Goal: Task Accomplishment & Management: Use online tool/utility

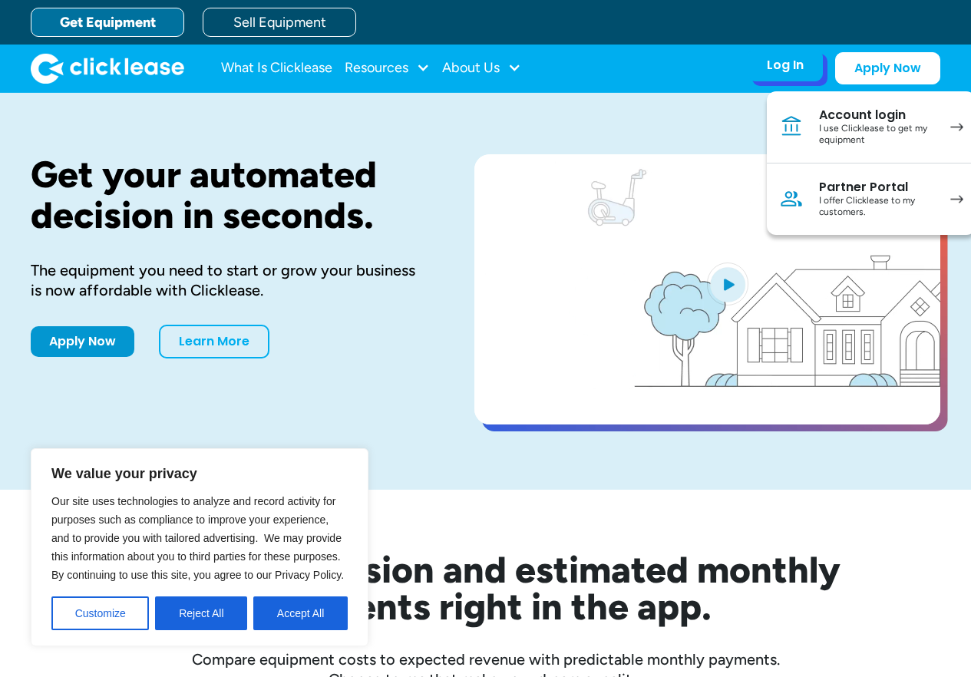
click at [877, 130] on div "I use Clicklease to get my equipment" at bounding box center [877, 135] width 116 height 24
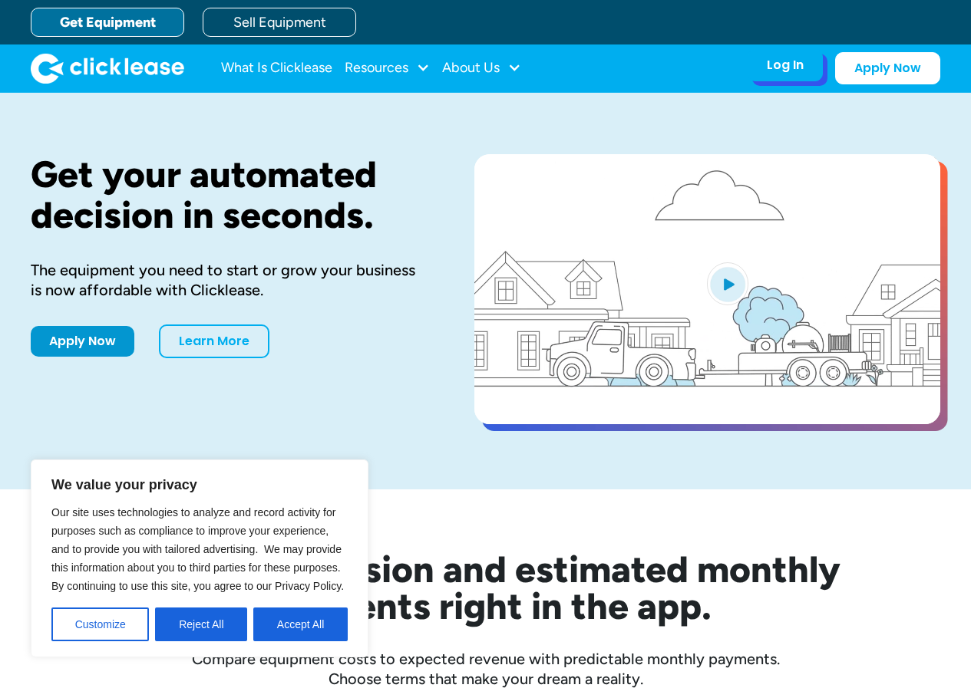
click at [790, 65] on div "Log In" at bounding box center [785, 65] width 37 height 15
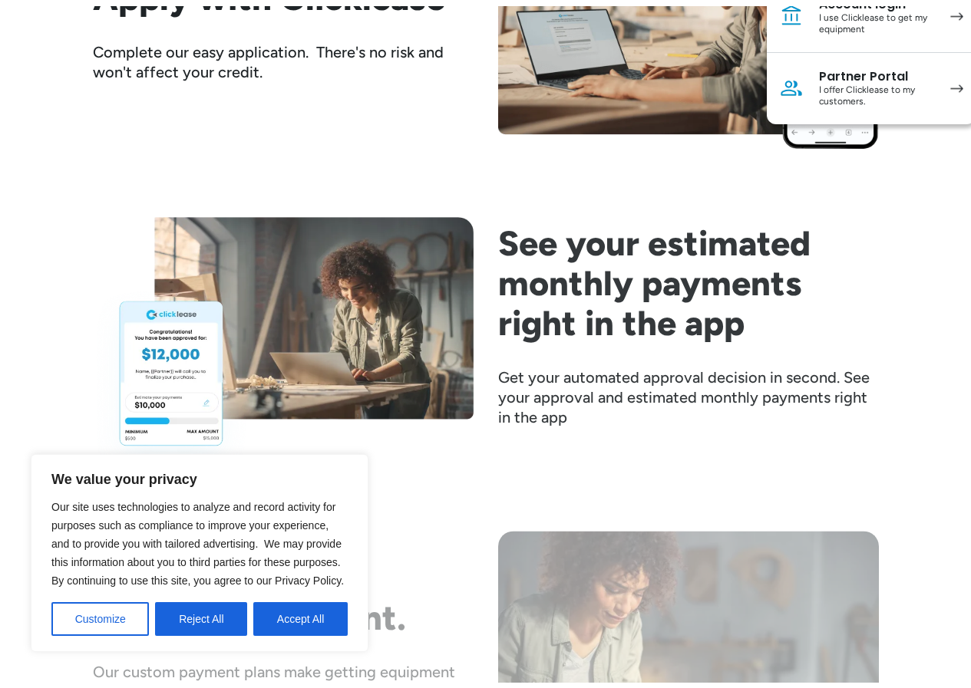
scroll to position [2072, 0]
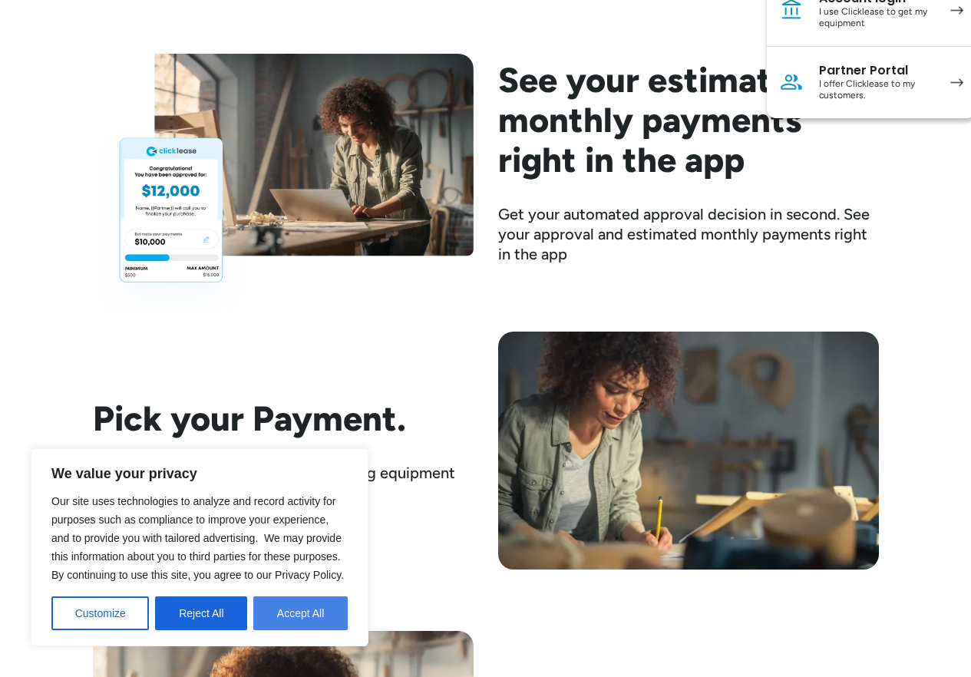
click at [286, 609] on button "Accept All" at bounding box center [300, 613] width 94 height 34
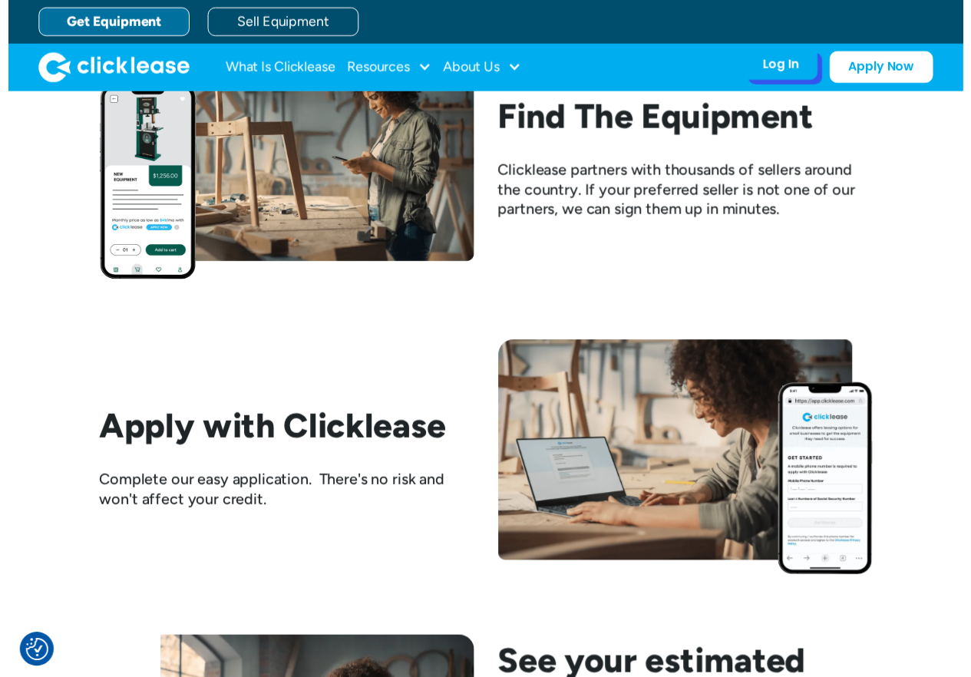
scroll to position [1381, 0]
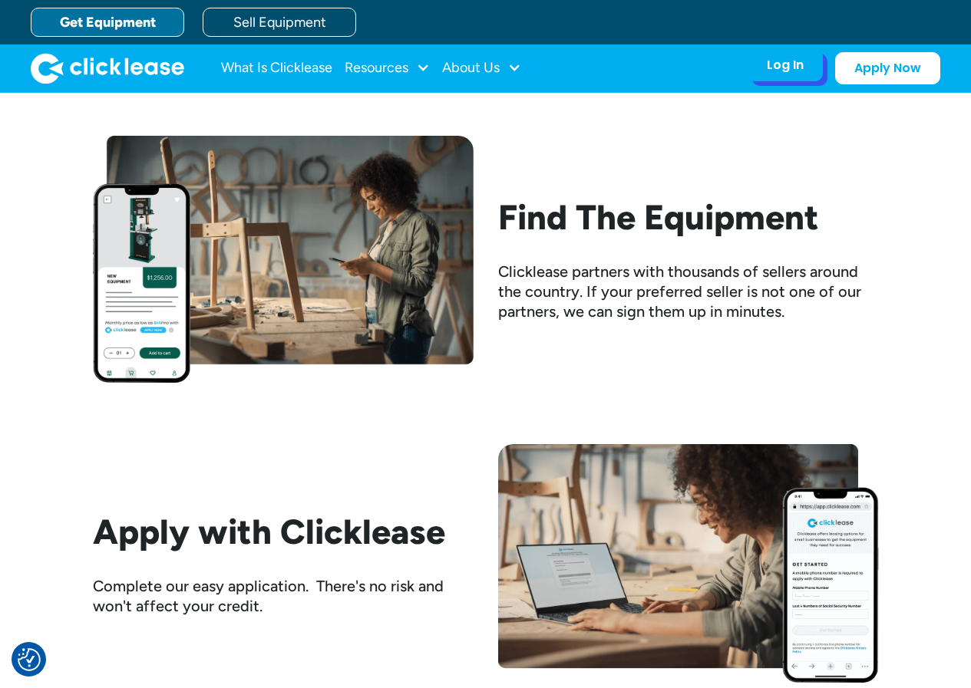
click at [780, 62] on div "Log In" at bounding box center [785, 65] width 37 height 15
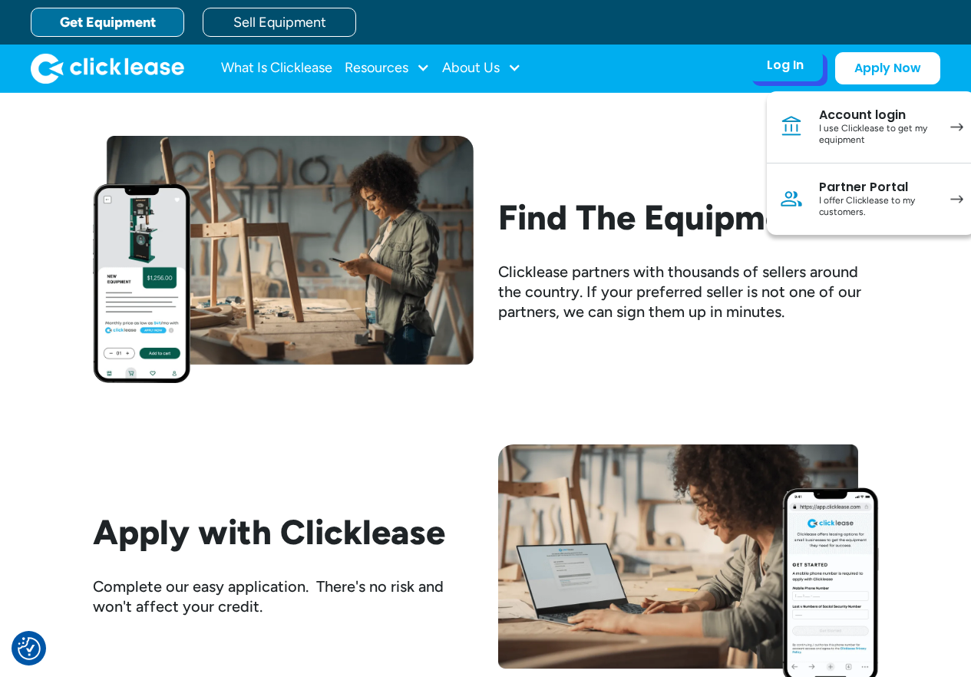
click at [844, 125] on div "I use Clicklease to get my equipment" at bounding box center [877, 135] width 116 height 24
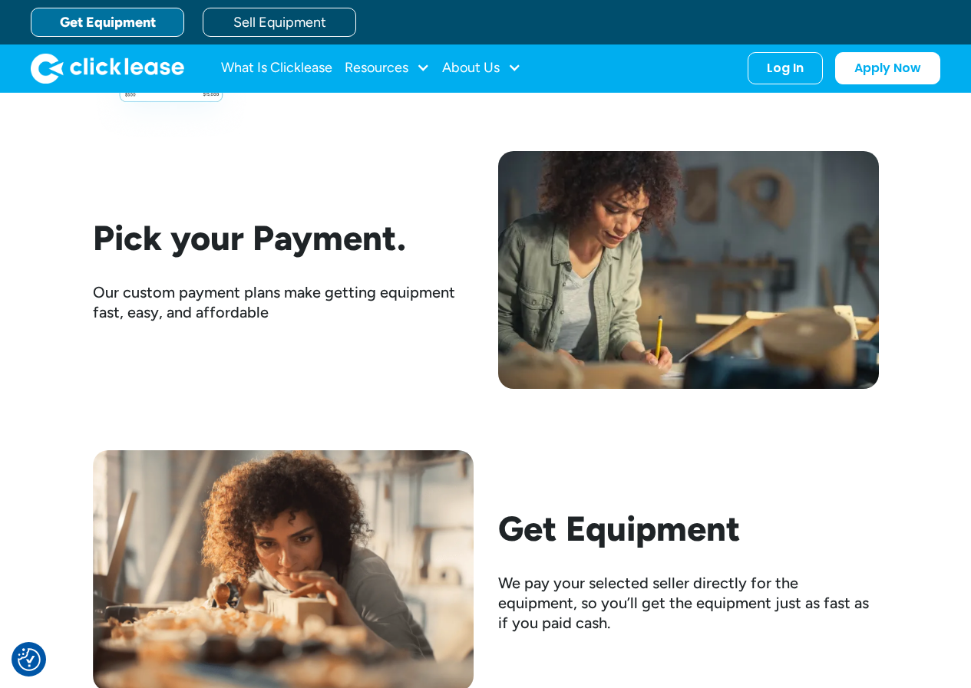
scroll to position [1945, 0]
